Goal: Task Accomplishment & Management: Manage account settings

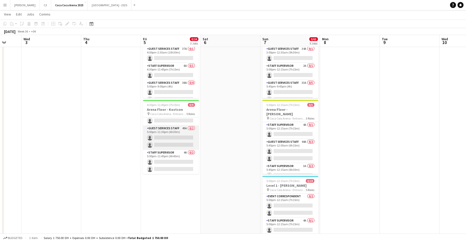
scroll to position [57, 0]
click at [175, 143] on app-card-role "Guest Services Staff 49A 0/2 5:00pm-11:30pm (6h30m) single-neutral-actions sing…" at bounding box center [171, 139] width 56 height 24
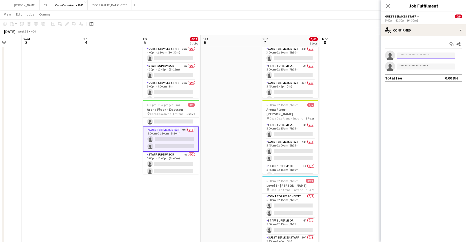
click at [408, 53] on input at bounding box center [426, 56] width 58 height 6
type input "******"
click at [413, 69] on span "+971547345440" at bounding box center [426, 71] width 50 height 4
click at [431, 55] on input at bounding box center [426, 56] width 58 height 6
click at [426, 67] on span "tommielajum@gmail.com" at bounding box center [426, 67] width 50 height 4
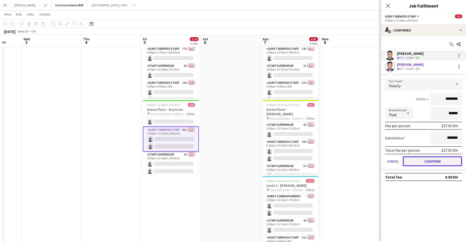
click at [424, 160] on button "Confirm" at bounding box center [432, 161] width 59 height 10
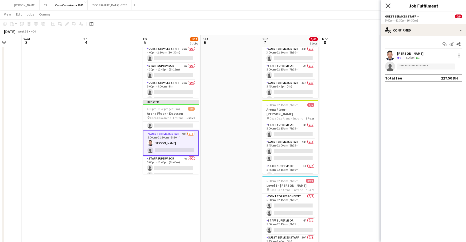
click at [388, 6] on icon at bounding box center [388, 5] width 5 height 5
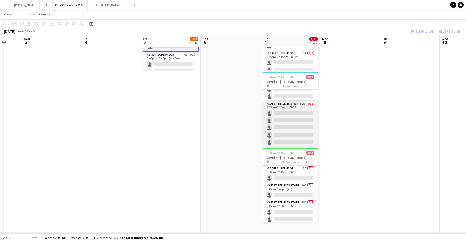
scroll to position [54, 0]
click at [292, 130] on app-card-role "Guest Services Staff 50A 0/12 5:45pm-12:00am (6h15m) single-neutral-actions sin…" at bounding box center [291, 150] width 56 height 97
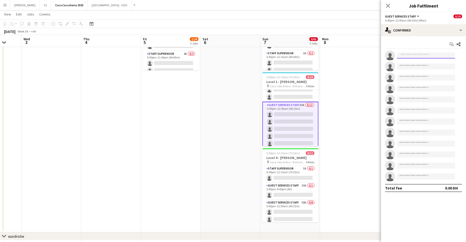
click at [413, 56] on input at bounding box center [426, 56] width 58 height 6
type input "******"
click at [418, 69] on span "+971547345440" at bounding box center [426, 71] width 50 height 4
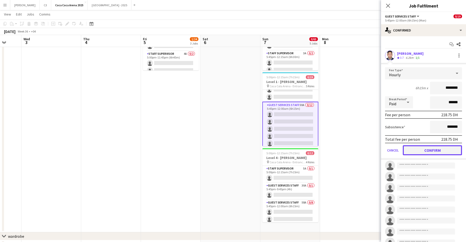
click at [430, 149] on button "Confirm" at bounding box center [432, 150] width 59 height 10
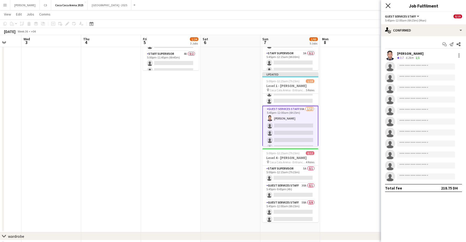
click at [390, 7] on icon "Close pop-in" at bounding box center [388, 5] width 5 height 5
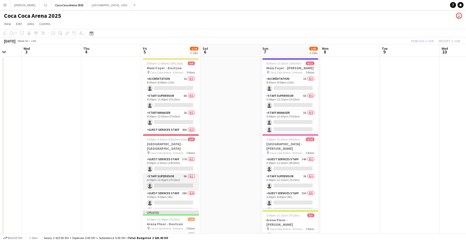
scroll to position [58, 0]
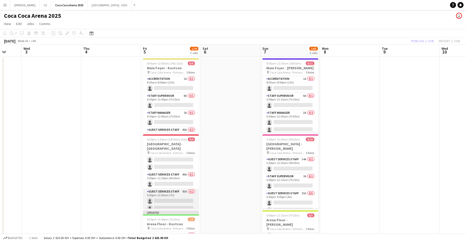
click at [172, 201] on app-card-role "Guest Services Staff 43A 0/2 5:00pm-12:00am (7h) single-neutral-actions single-…" at bounding box center [171, 201] width 56 height 24
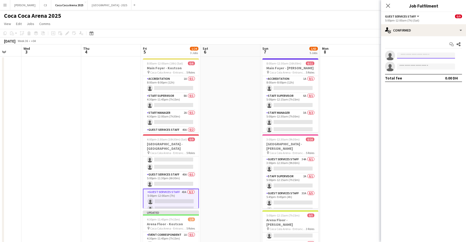
click at [407, 56] on input at bounding box center [426, 56] width 58 height 6
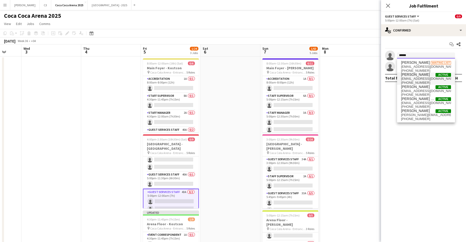
type input "******"
click at [418, 77] on span "misterdominiquecastro@gmail.com" at bounding box center [426, 79] width 50 height 4
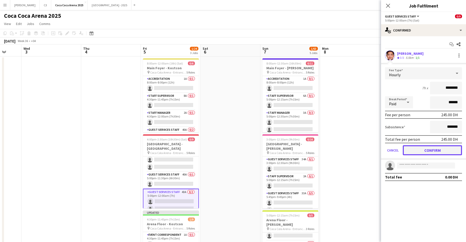
click at [423, 149] on button "Confirm" at bounding box center [432, 150] width 59 height 10
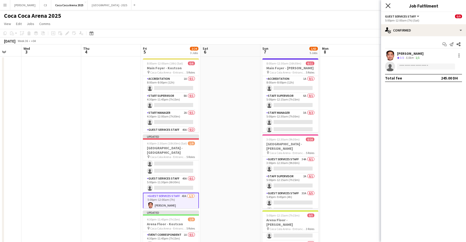
click at [388, 6] on icon at bounding box center [388, 5] width 5 height 5
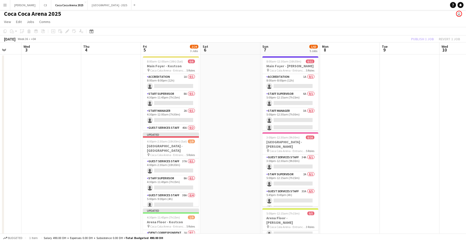
scroll to position [0, 0]
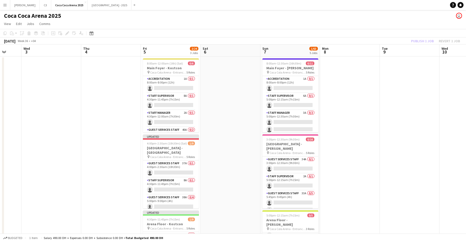
click at [422, 42] on div "Publish 1 job Revert 1 job" at bounding box center [435, 41] width 61 height 7
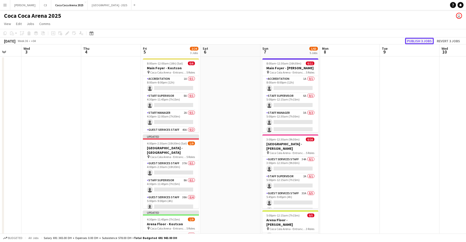
click at [423, 41] on button "Publish 3 jobs" at bounding box center [419, 41] width 29 height 7
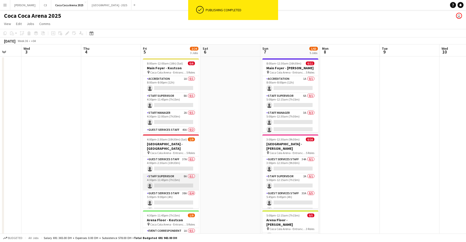
scroll to position [58, 0]
click at [179, 196] on app-card-role "Guest Services Staff 43A 1/2 5:00pm-12:00am (7h) Patrick Dominique Castro singl…" at bounding box center [171, 201] width 56 height 24
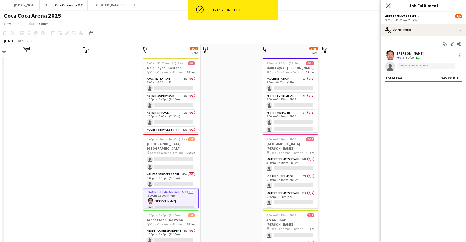
click at [389, 6] on icon at bounding box center [388, 5] width 5 height 5
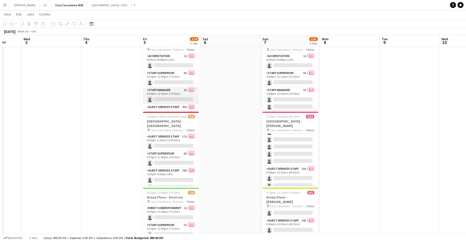
scroll to position [0, 0]
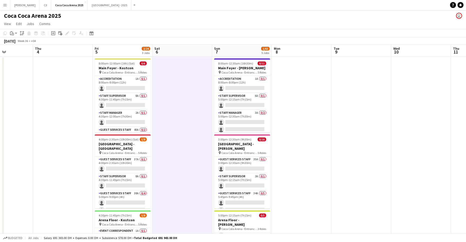
scroll to position [0, 198]
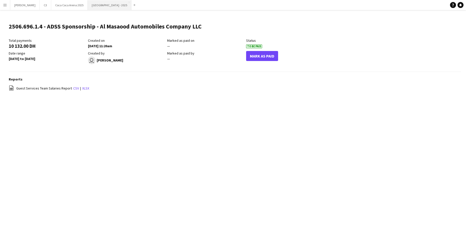
click at [88, 5] on button "Etihad Arena - 2025 Close" at bounding box center [110, 5] width 44 height 10
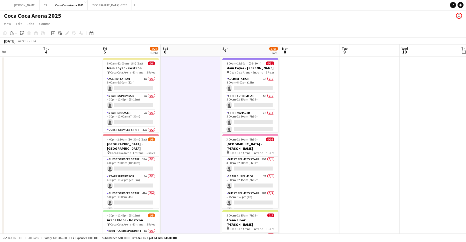
scroll to position [9, 0]
click at [6, 5] on app-icon "Menu" at bounding box center [5, 5] width 4 height 4
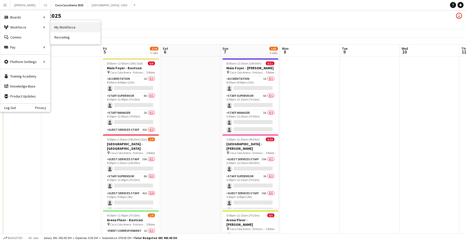
click at [69, 30] on link "My Workforce" at bounding box center [76, 27] width 50 height 10
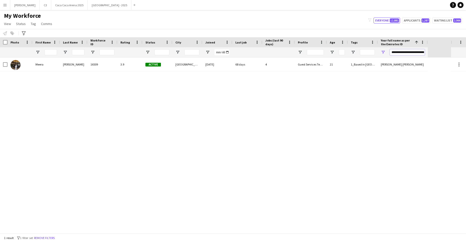
click at [419, 50] on input "**********" at bounding box center [407, 52] width 35 height 6
paste input "Your full name as per the Emirates ID Filter Input"
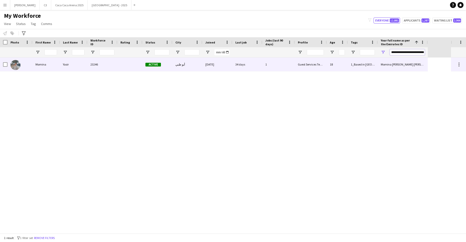
type input "**********"
click at [123, 65] on div at bounding box center [130, 65] width 25 height 14
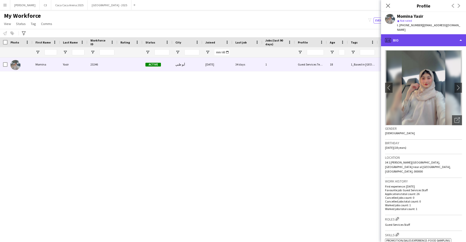
click at [410, 36] on div "profile Bio" at bounding box center [423, 40] width 85 height 12
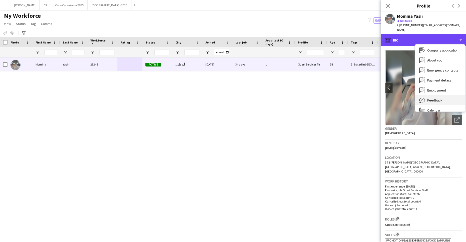
scroll to position [17, 0]
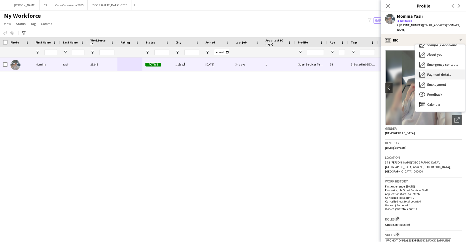
click at [437, 72] on span "Payment details" at bounding box center [440, 74] width 24 height 5
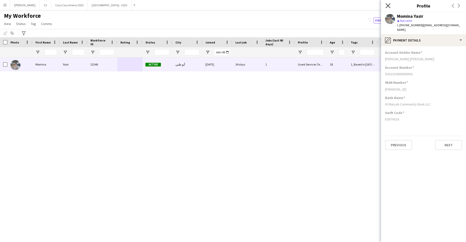
click at [388, 5] on icon at bounding box center [388, 5] width 5 height 5
